Goal: Find specific page/section: Find specific page/section

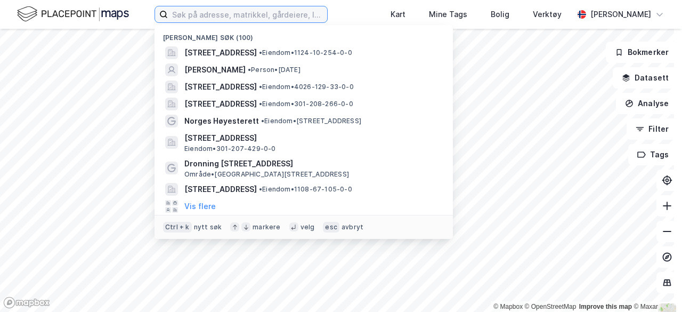
click at [228, 17] on input at bounding box center [247, 14] width 159 height 16
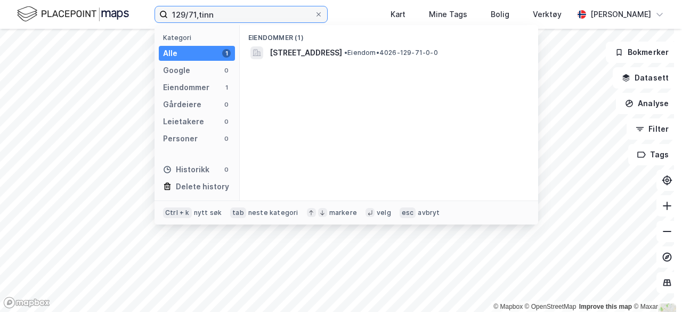
type input "129/71,tinn"
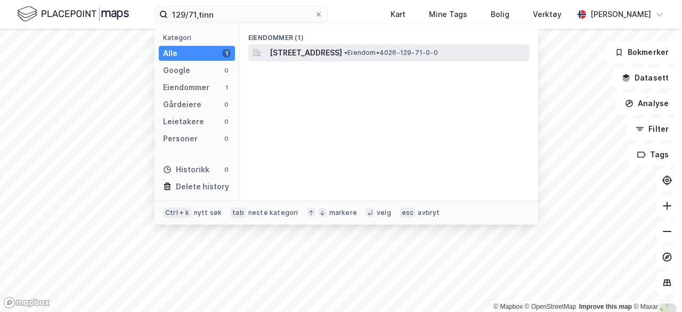
click at [297, 53] on span "[STREET_ADDRESS]" at bounding box center [306, 52] width 72 height 13
